Goal: Use online tool/utility

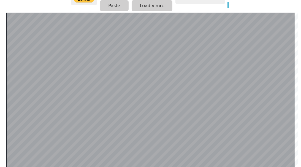
scroll to position [0, 76]
type input "**********"
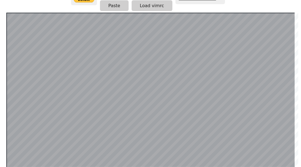
scroll to position [0, 2]
type input "*"
